Goal: Navigation & Orientation: Find specific page/section

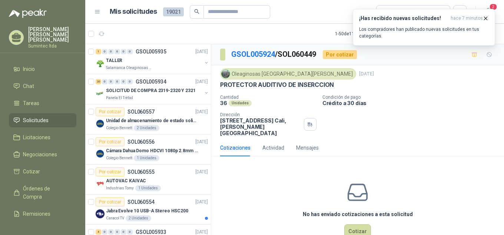
scroll to position [712, 0]
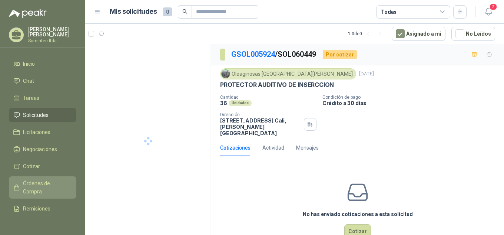
click at [37, 183] on span "Órdenes de Compra" at bounding box center [46, 187] width 46 height 16
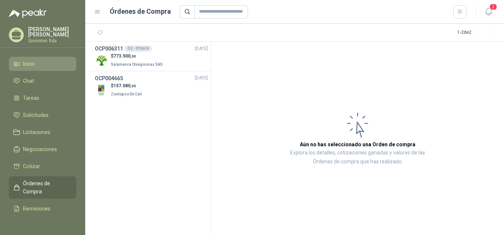
click at [40, 60] on li "Inicio" at bounding box center [42, 64] width 59 height 8
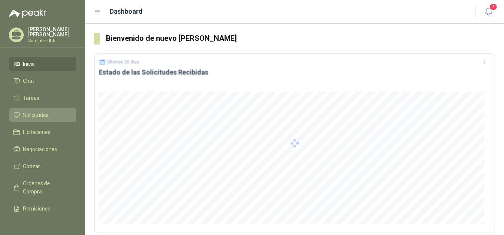
click at [41, 111] on span "Solicitudes" at bounding box center [36, 115] width 26 height 8
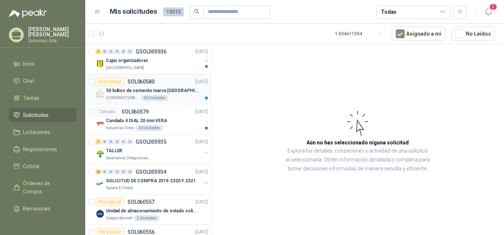
click at [173, 95] on div "CONSTRUCTORA GRUPO FIP 50 Unidades" at bounding box center [157, 98] width 102 height 6
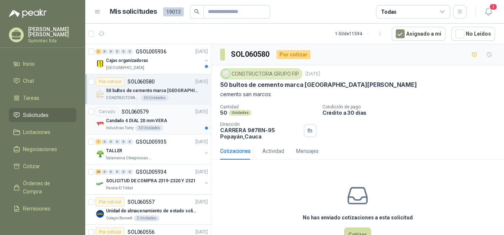
click at [168, 124] on div "Candado 4 DIAL 20 mm VERA" at bounding box center [157, 120] width 102 height 9
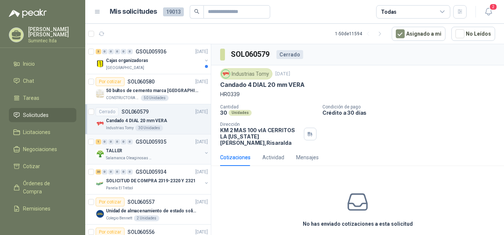
click at [138, 158] on p "Salamanca Oleaginosas SAS" at bounding box center [129, 158] width 47 height 6
